Goal: Information Seeking & Learning: Learn about a topic

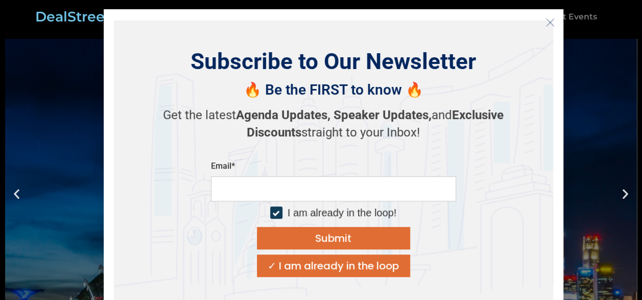
click at [173, 39] on div "Subscribe to Our Newsletter 🔥 Be the FIRST to know 🔥 Get the latest Agenda Upda…" at bounding box center [333, 162] width 439 height 284
click at [176, 15] on div "Subscribe to Our Newsletter 🔥 Be the FIRST to know 🔥 Get the latest Agenda Upda…" at bounding box center [333, 162] width 459 height 306
click at [549, 24] on icon "Close" at bounding box center [549, 22] width 9 height 9
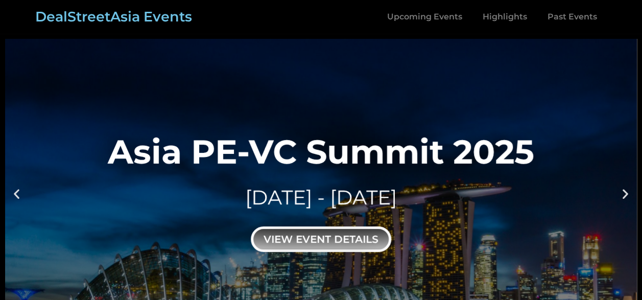
click at [337, 236] on div "view event details" at bounding box center [321, 239] width 140 height 26
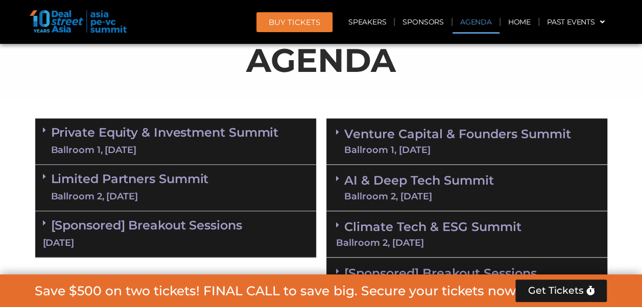
scroll to position [663, 0]
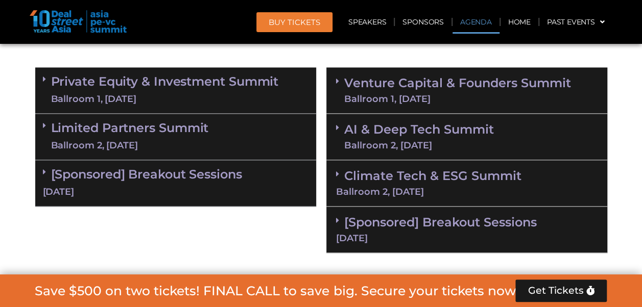
click at [119, 81] on link "Private Equity & Investment Summit Ballroom 1, 10 Sept" at bounding box center [165, 90] width 228 height 31
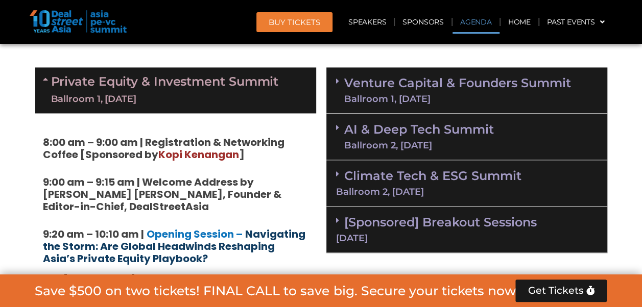
click at [156, 242] on strong "Navigating the Storm: Are Global Headwinds Reshaping Asia’s Private Equity Play…" at bounding box center [174, 246] width 262 height 39
click at [155, 242] on strong "Navigating the Storm: Are Global Headwinds Reshaping Asia’s Private Equity Play…" at bounding box center [174, 246] width 262 height 39
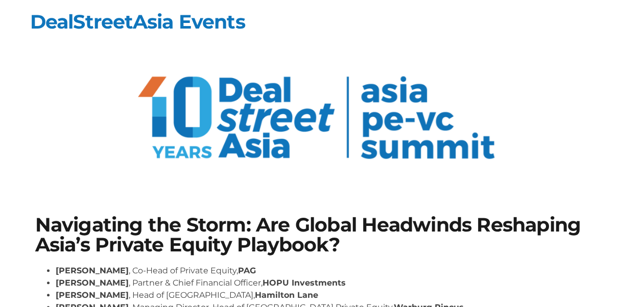
scroll to position [196, 0]
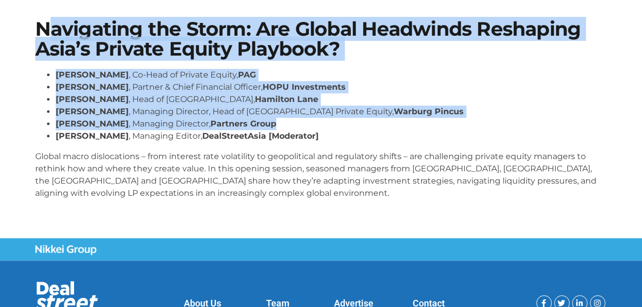
drag, startPoint x: 18, startPoint y: 133, endPoint x: 61, endPoint y: 27, distance: 114.5
click at [61, 27] on section "Navigating the Storm: Are Global Headwinds Reshaping Asia’s Private Equity Play…" at bounding box center [321, 114] width 642 height 250
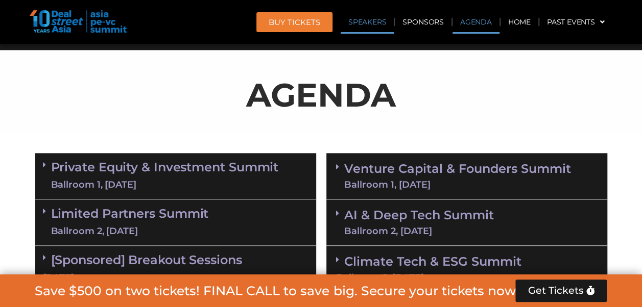
scroll to position [632, 0]
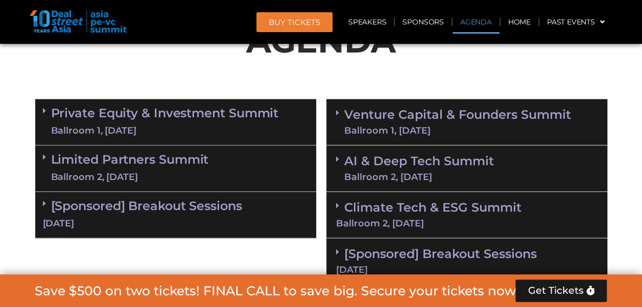
click at [83, 158] on link "Limited Partners Summit Ballroom 2, 10 Sept" at bounding box center [130, 168] width 158 height 31
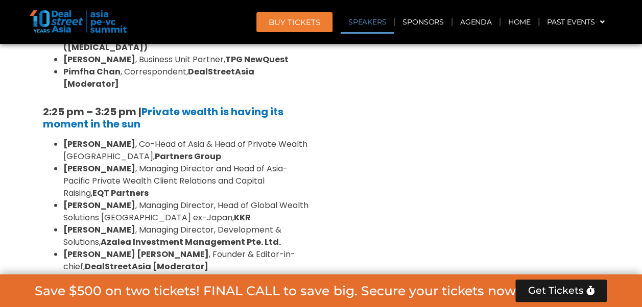
scroll to position [784, 0]
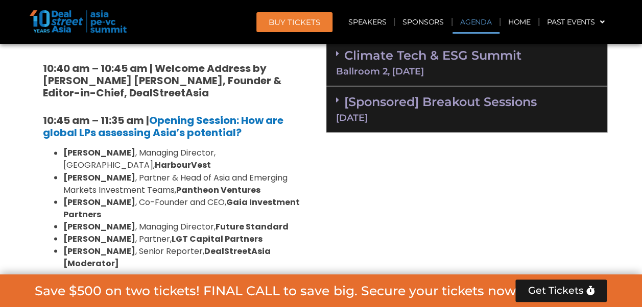
click at [604, 276] on div "Save $500 on two tickets! FINAL CALL to save big. Secure your tickets now Get T…" at bounding box center [321, 291] width 642 height 33
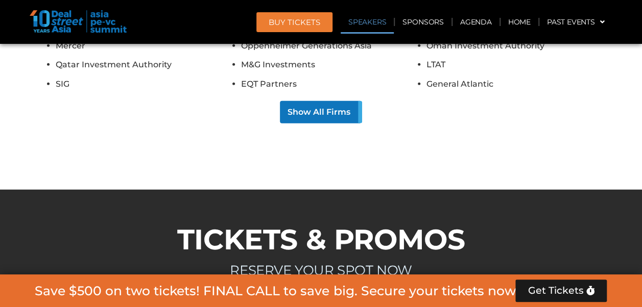
scroll to position [6937, 0]
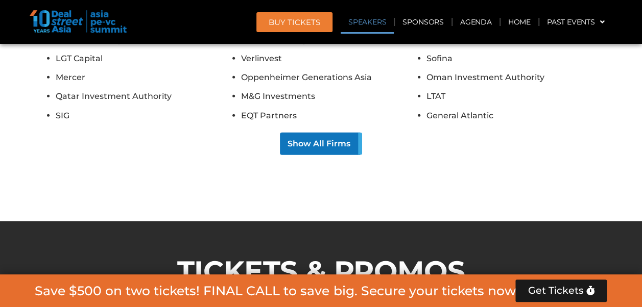
click at [604, 276] on div "Save $500 on two tickets! FINAL CALL to save big. Secure your tickets now Get T…" at bounding box center [321, 291] width 642 height 33
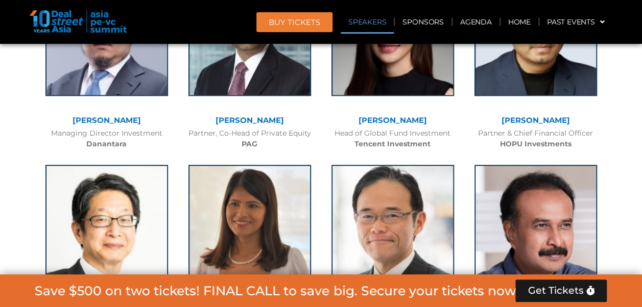
scroll to position [2447, 0]
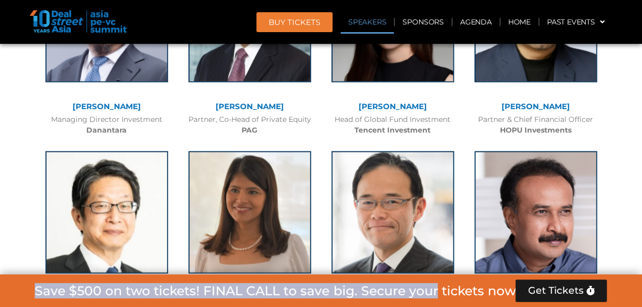
drag, startPoint x: 431, startPoint y: 299, endPoint x: 651, endPoint y: 135, distance: 274.2
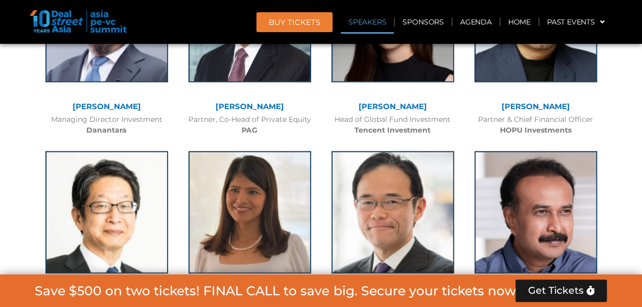
drag, startPoint x: 651, startPoint y: 135, endPoint x: 625, endPoint y: 205, distance: 74.4
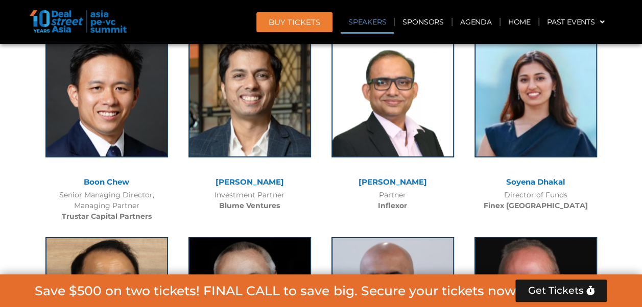
scroll to position [7077, 0]
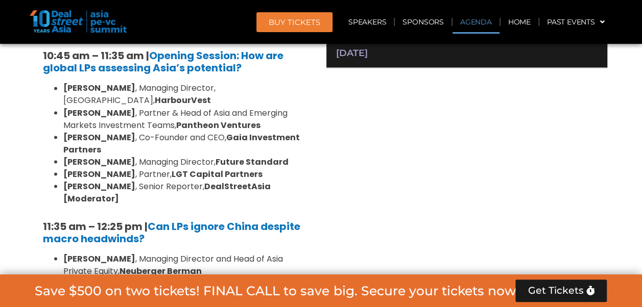
scroll to position [739, 0]
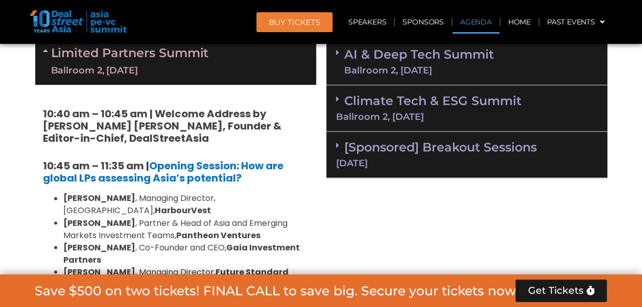
drag, startPoint x: 579, startPoint y: 261, endPoint x: 576, endPoint y: 271, distance: 10.2
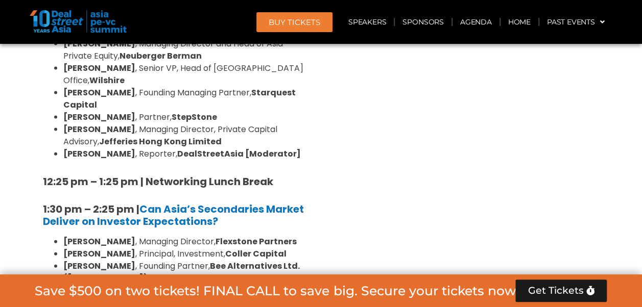
scroll to position [1045, 0]
